Goal: Information Seeking & Learning: Learn about a topic

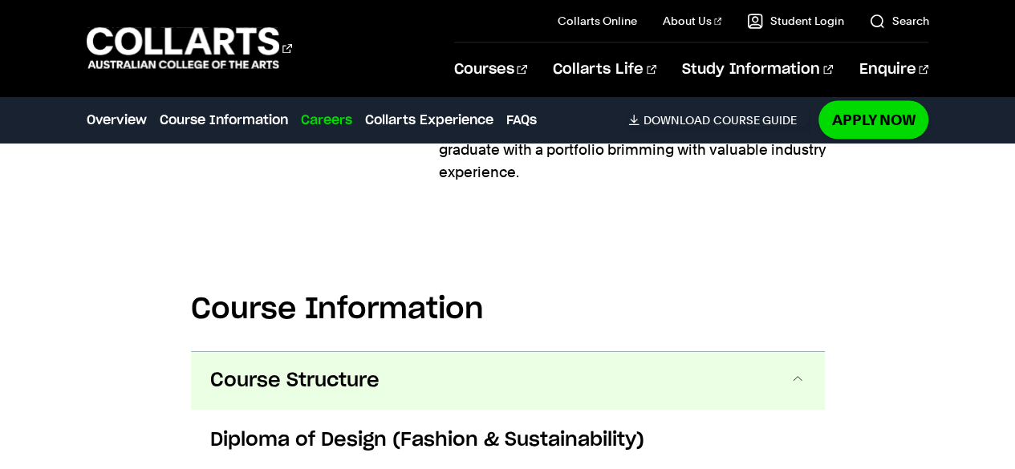
scroll to position [1475, 0]
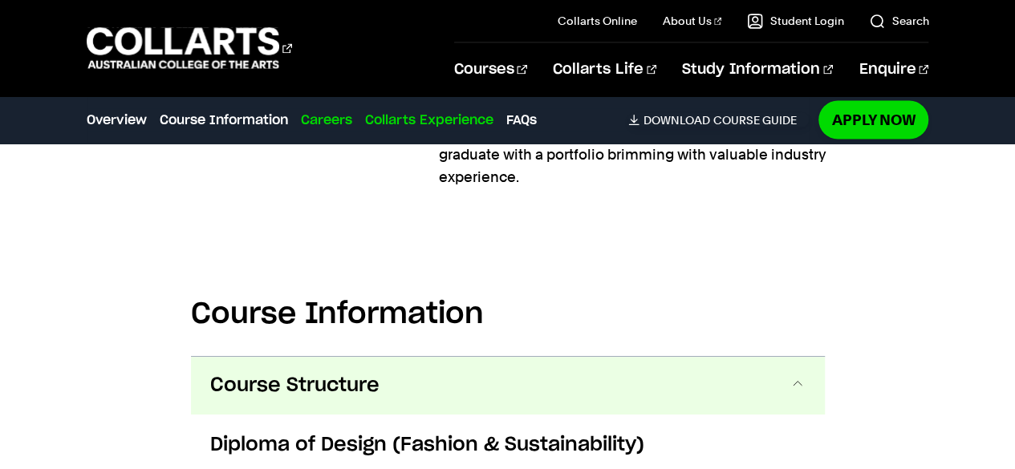
click at [445, 120] on link "Collarts Experience" at bounding box center [429, 119] width 128 height 19
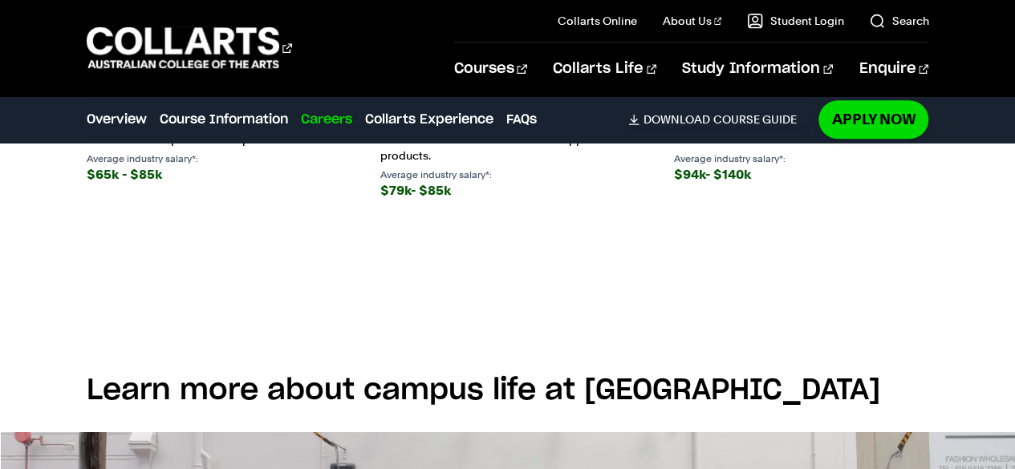
scroll to position [3593, 0]
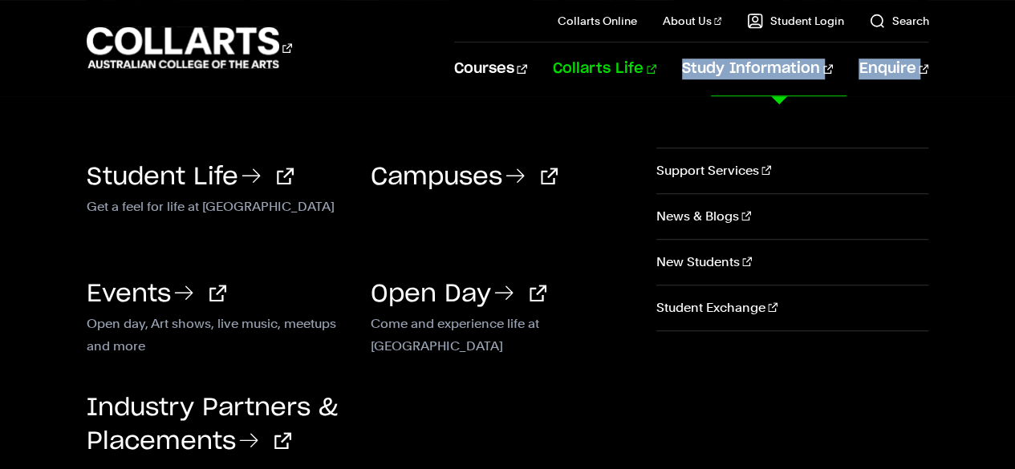
drag, startPoint x: 752, startPoint y: 100, endPoint x: 671, endPoint y: 67, distance: 87.8
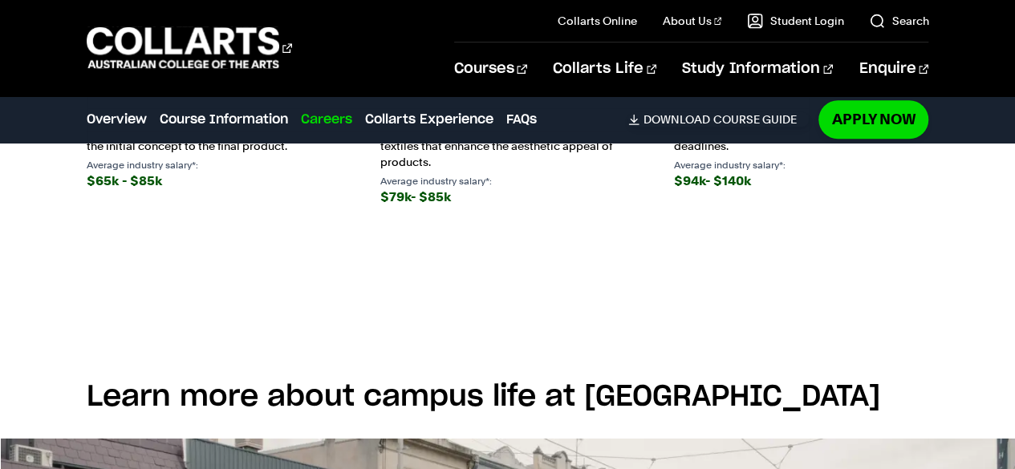
click at [424, 75] on div "Courses Collarts Online Study 100% online About Us History & Values Strategic P…" at bounding box center [507, 48] width 1015 height 96
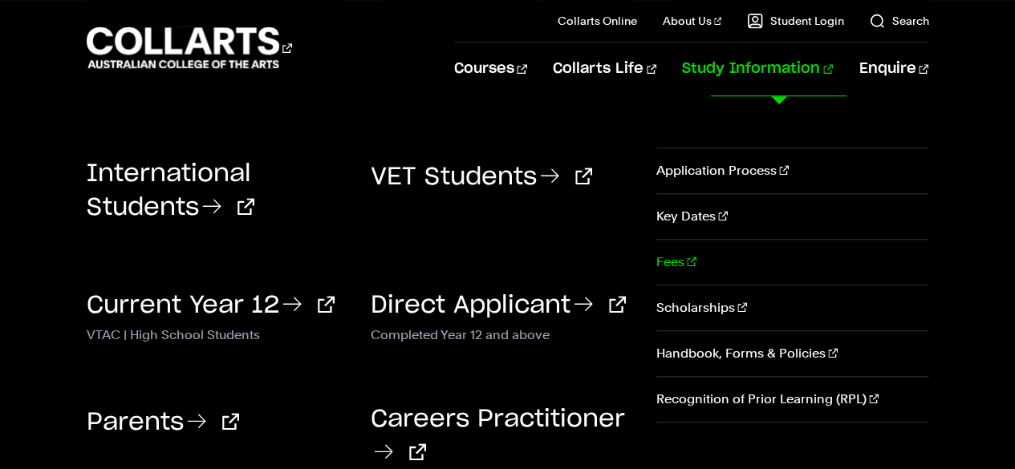
click at [666, 267] on link "Fees" at bounding box center [792, 262] width 272 height 45
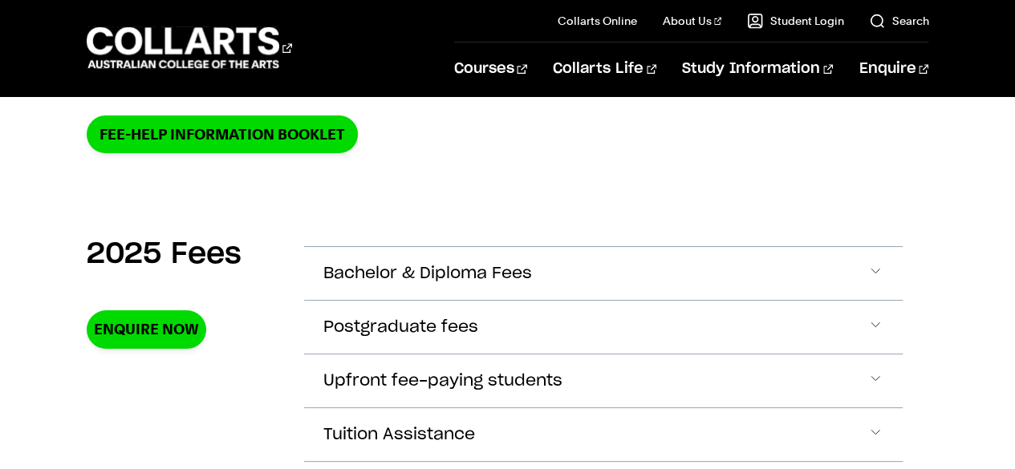
scroll to position [526, 0]
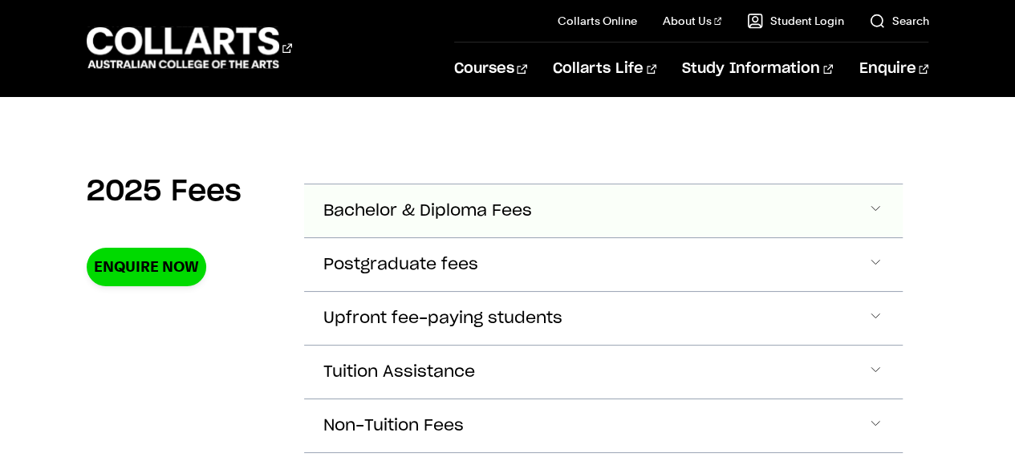
click at [605, 215] on button "Bachelor & Diploma Fees" at bounding box center [604, 211] width 600 height 53
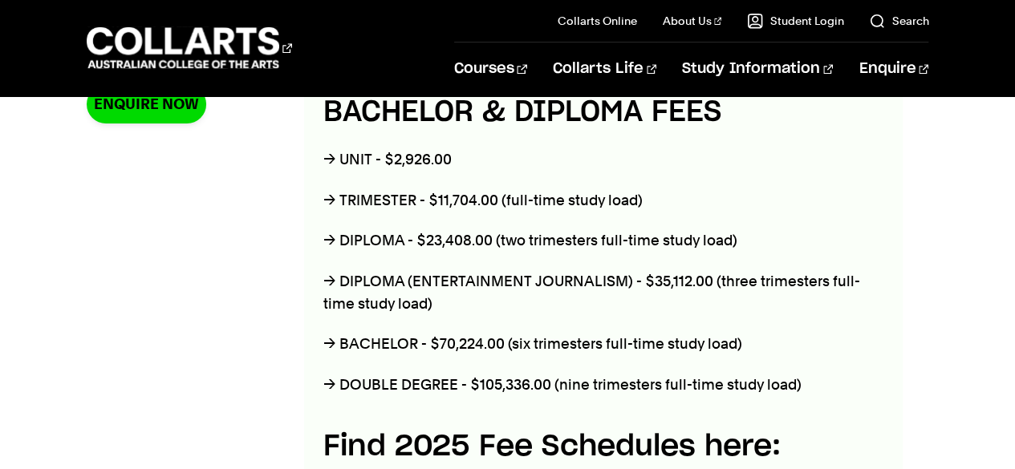
scroll to position [693, 0]
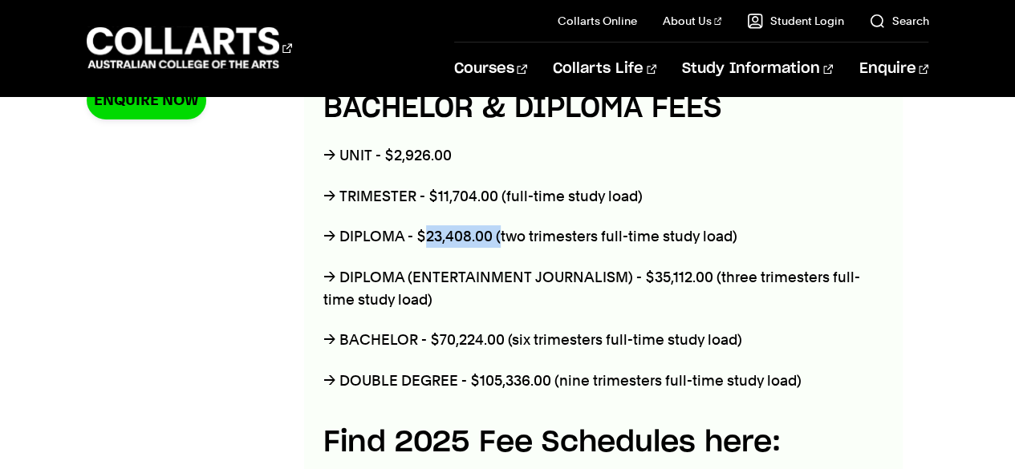
drag, startPoint x: 422, startPoint y: 237, endPoint x: 502, endPoint y: 235, distance: 80.3
click at [502, 235] on p "→ DIPLOMA - $23,408.00 (two trimesters full-time study load)" at bounding box center [603, 237] width 561 height 22
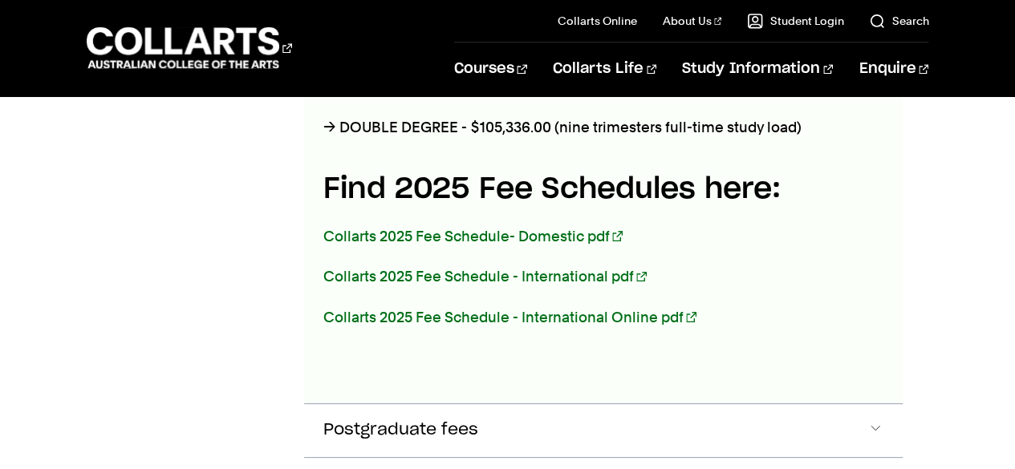
scroll to position [948, 0]
click at [428, 231] on link "Collarts 2025 Fee Schedule- Domestic pdf" at bounding box center [472, 235] width 299 height 17
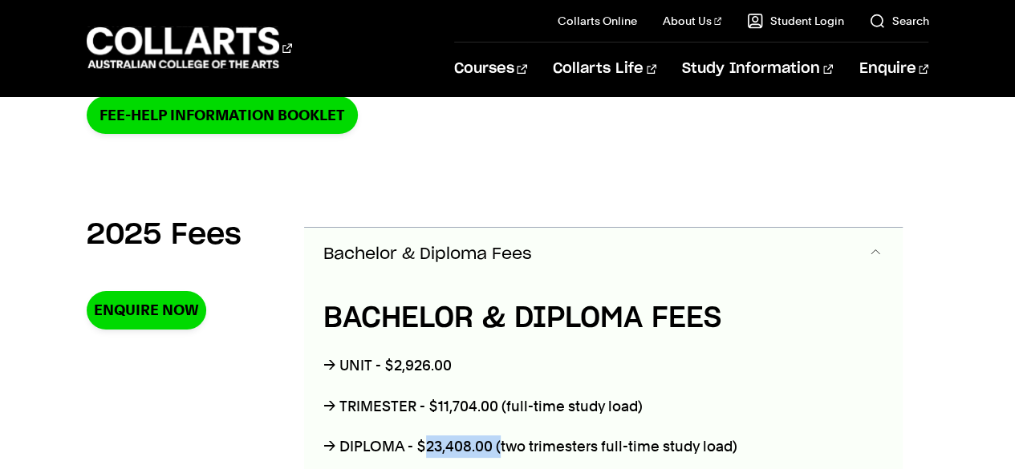
scroll to position [648, 0]
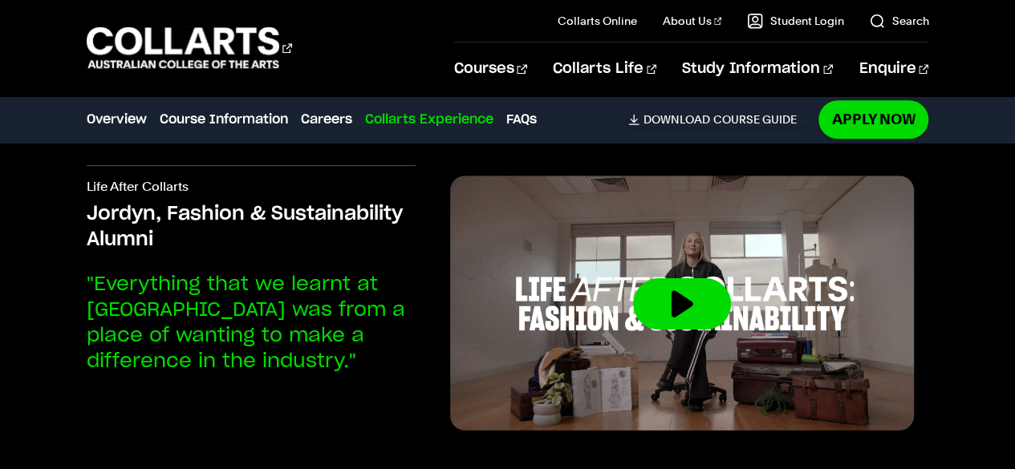
scroll to position [3760, 0]
